Goal: Transaction & Acquisition: Download file/media

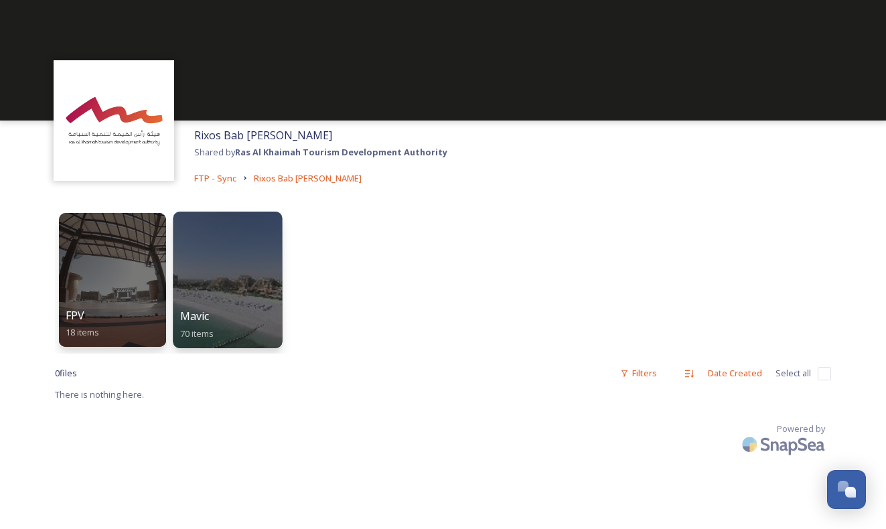
click at [211, 277] on div at bounding box center [227, 280] width 109 height 137
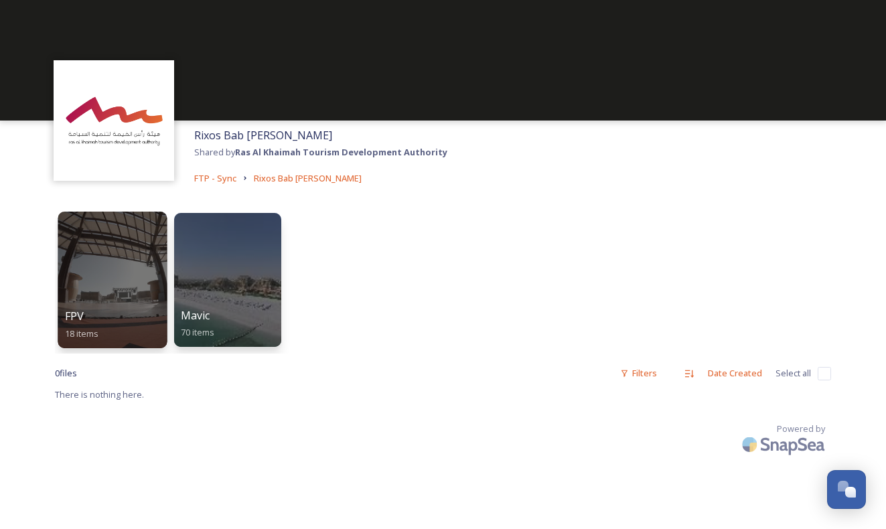
click at [106, 275] on div at bounding box center [112, 280] width 109 height 137
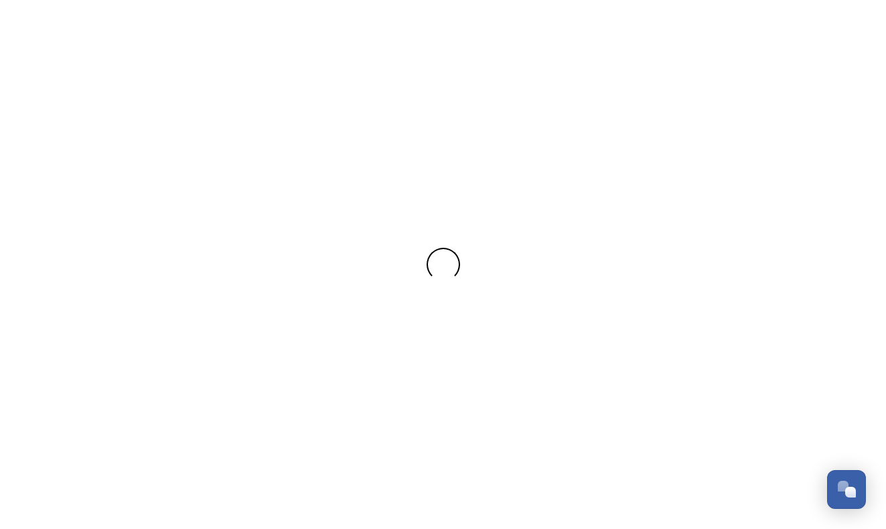
click at [106, 275] on div at bounding box center [443, 264] width 886 height 33
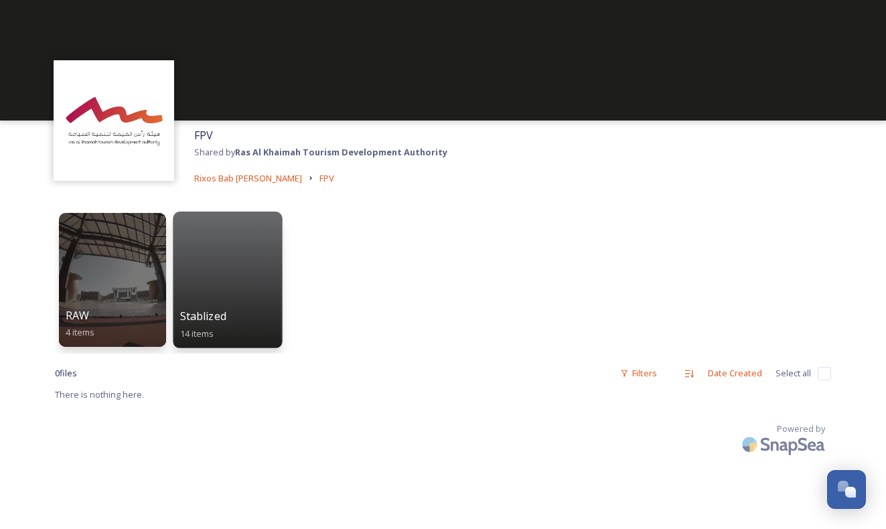
click at [220, 267] on div at bounding box center [227, 280] width 109 height 137
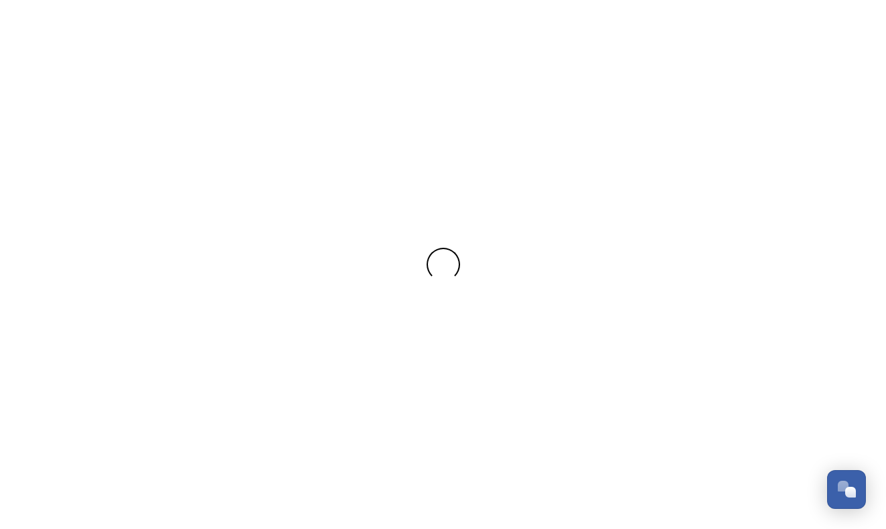
click at [220, 267] on div at bounding box center [443, 264] width 886 height 33
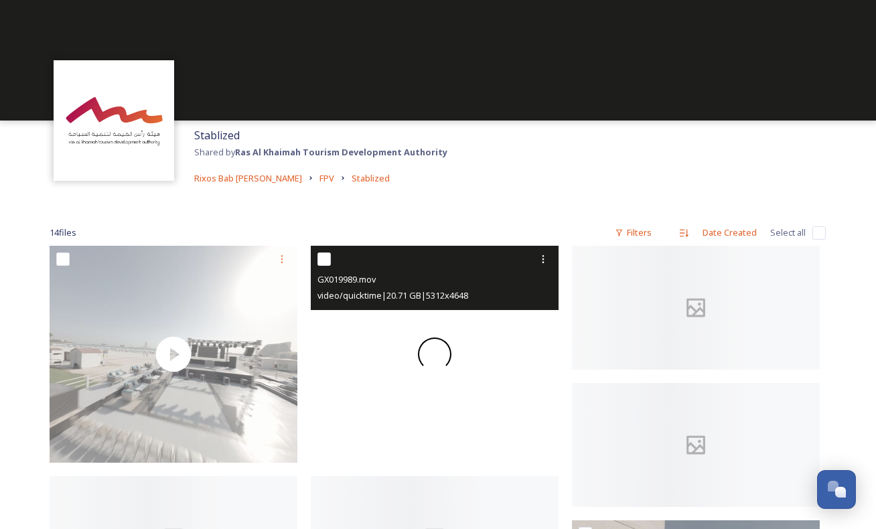
click at [487, 322] on div at bounding box center [435, 354] width 248 height 217
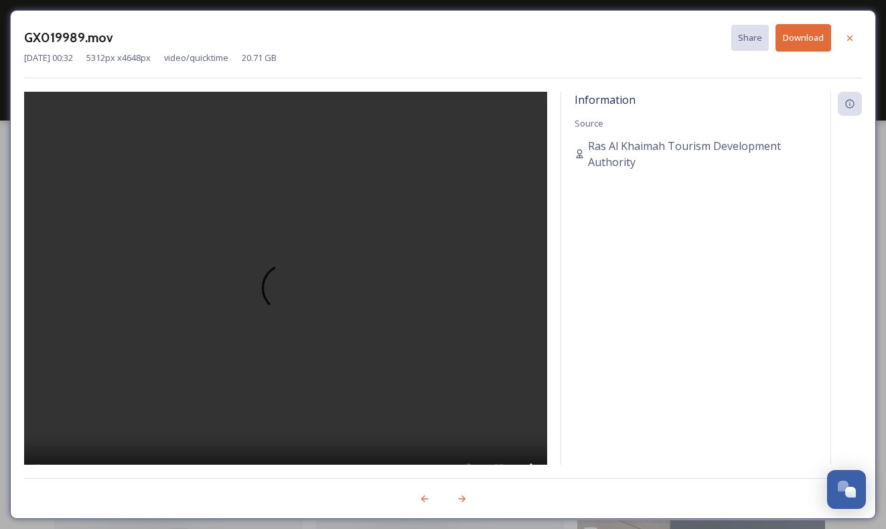
click at [799, 42] on button "Download" at bounding box center [804, 37] width 56 height 27
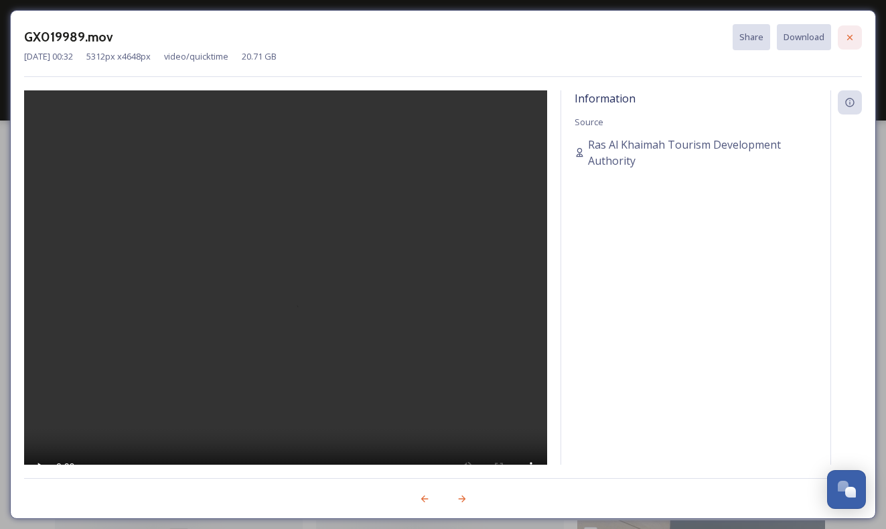
click at [847, 38] on icon at bounding box center [850, 37] width 11 height 11
